Goal: Find specific page/section: Find specific page/section

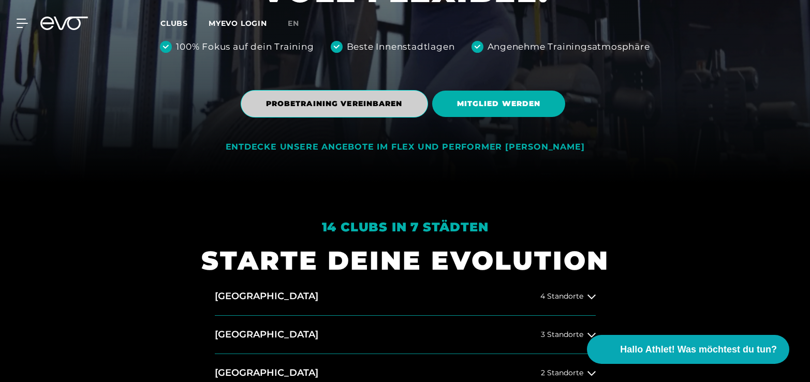
scroll to position [483, 0]
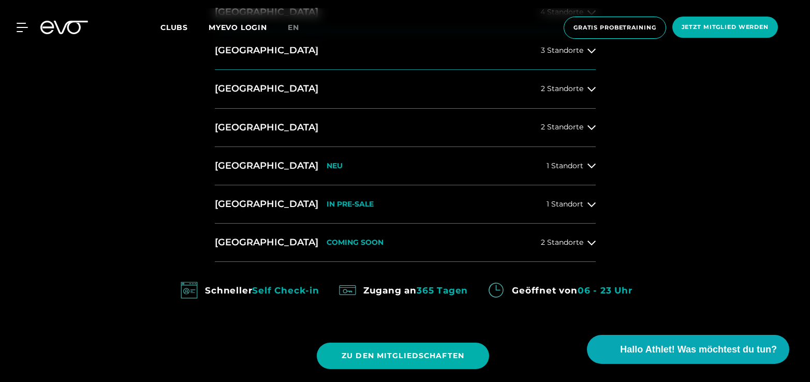
click at [410, 54] on div "MyEVO Login Über EVO Mitgliedschaften Probetraining TAGESPASS EVO Studios [GEOG…" at bounding box center [405, 27] width 810 height 55
click at [585, 54] on div "MyEVO Login Über EVO Mitgliedschaften Probetraining TAGESPASS EVO Studios [GEOG…" at bounding box center [405, 27] width 810 height 55
click at [566, 56] on button "[GEOGRAPHIC_DATA] 3 Standorte" at bounding box center [405, 51] width 381 height 38
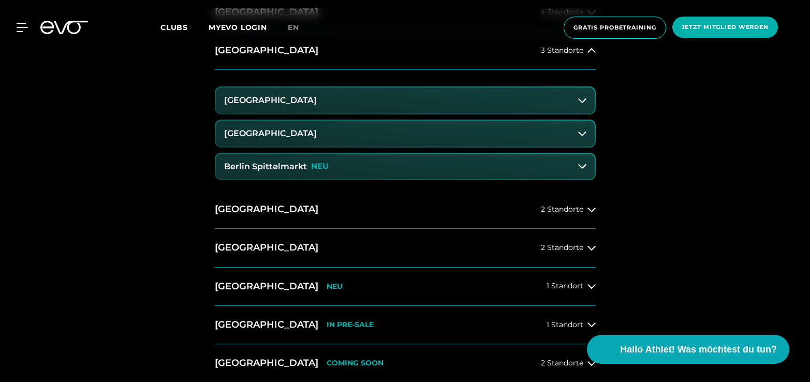
click at [267, 167] on h3 "Berlin Spittelmarkt" at bounding box center [265, 166] width 83 height 9
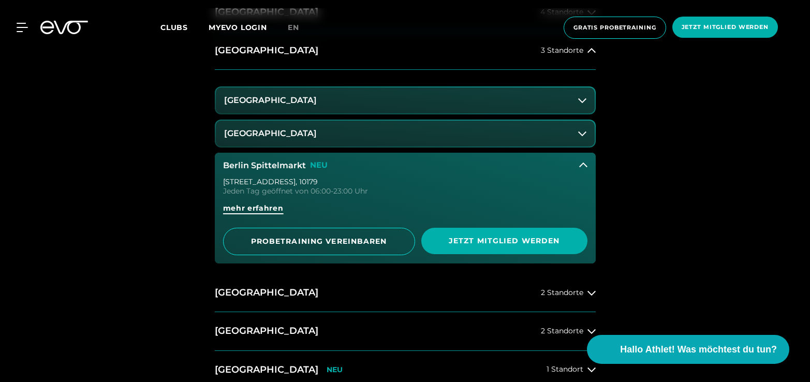
click at [254, 204] on span "mehr erfahren" at bounding box center [253, 208] width 61 height 11
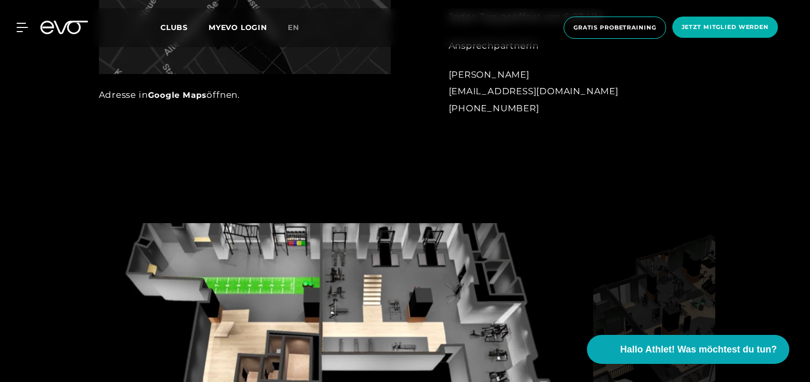
scroll to position [917, 0]
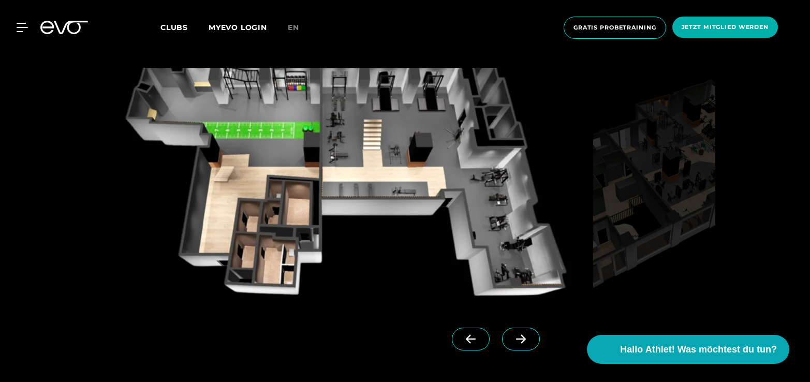
click at [512, 342] on icon at bounding box center [521, 338] width 18 height 9
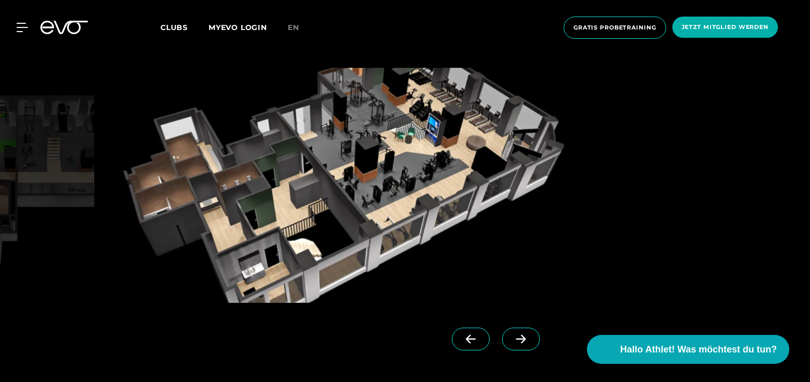
click at [512, 342] on icon at bounding box center [521, 338] width 18 height 9
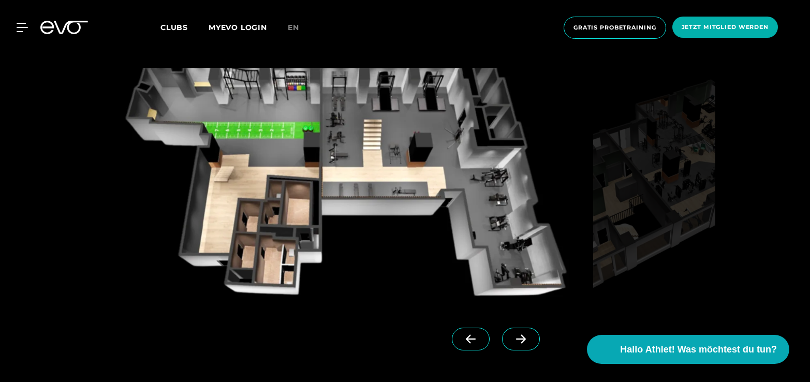
click at [512, 342] on icon at bounding box center [521, 338] width 18 height 9
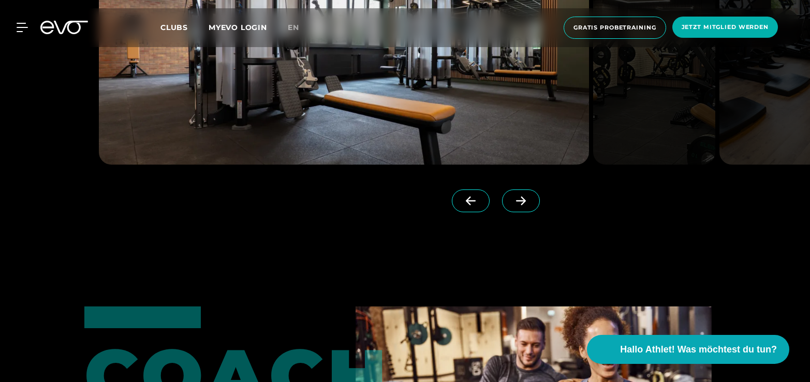
scroll to position [2553, 0]
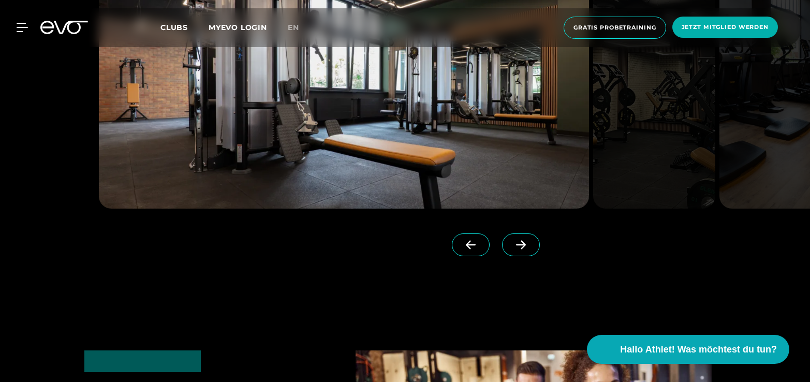
click at [512, 240] on icon at bounding box center [521, 244] width 18 height 9
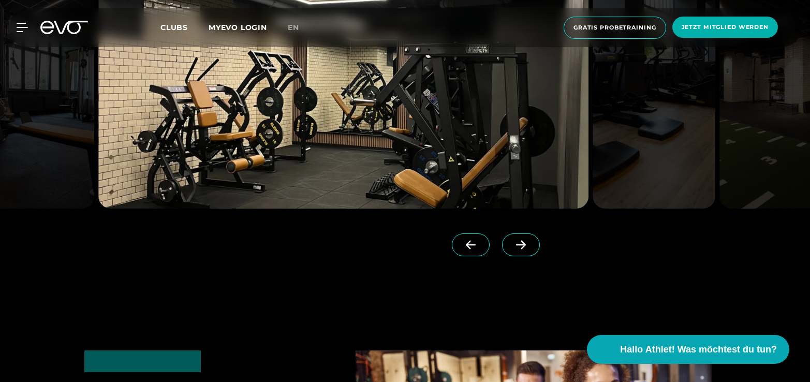
click at [512, 240] on icon at bounding box center [521, 244] width 18 height 9
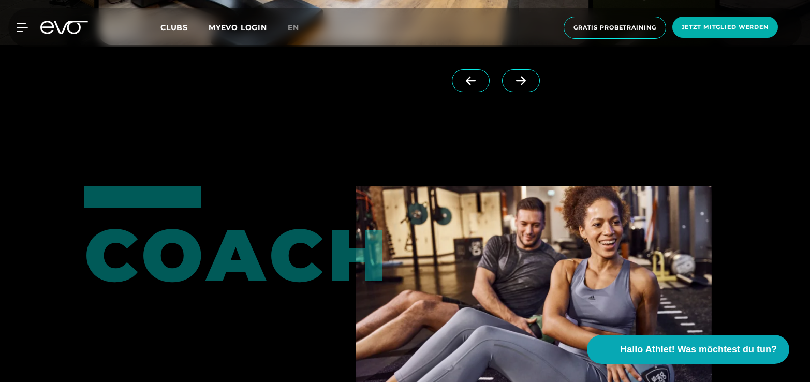
scroll to position [2895, 0]
